Goal: Task Accomplishment & Management: Understand process/instructions

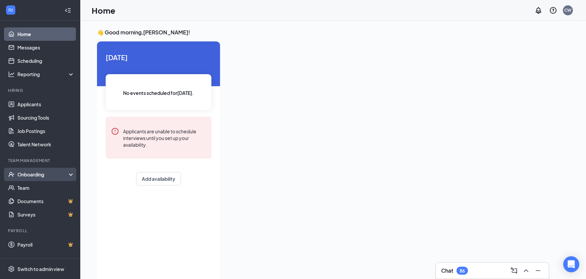
click at [33, 178] on div "Onboarding" at bounding box center [40, 174] width 80 height 13
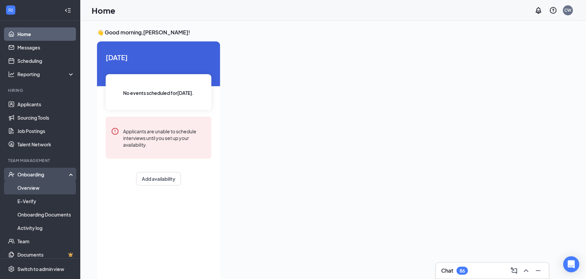
click at [35, 189] on link "Overview" at bounding box center [45, 187] width 57 height 13
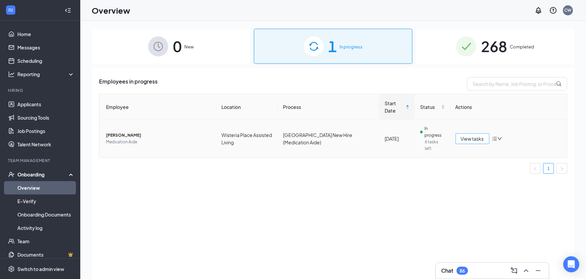
click at [469, 135] on span "View tasks" at bounding box center [472, 138] width 23 height 7
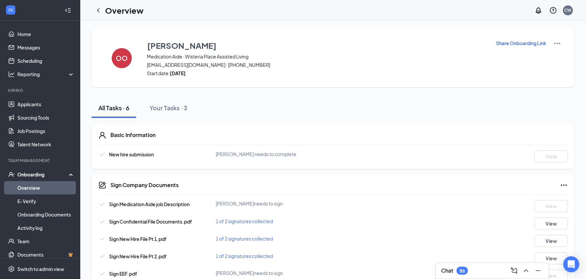
click at [107, 8] on h1 "Overview" at bounding box center [124, 10] width 38 height 11
click at [97, 11] on icon "ChevronLeft" at bounding box center [98, 10] width 8 height 8
